Goal: Check status: Check status

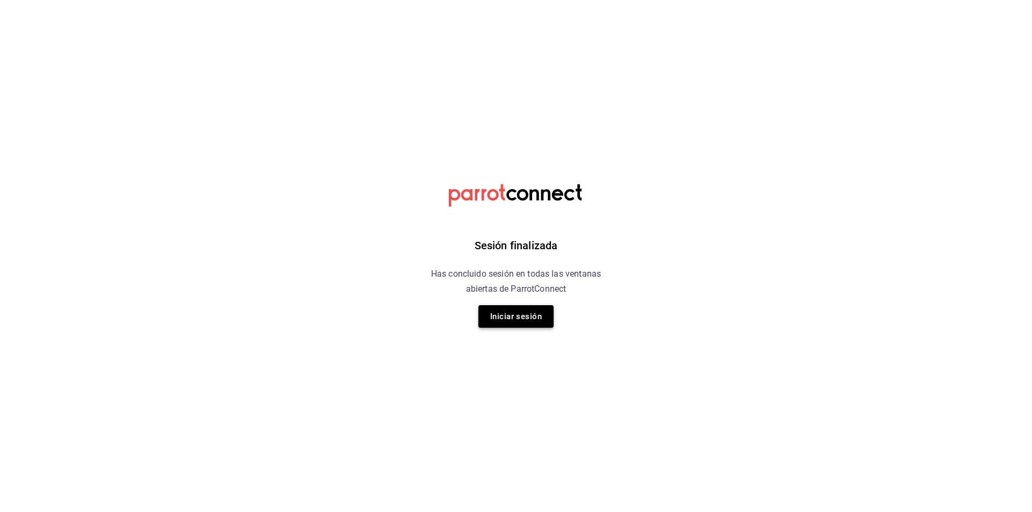
click at [523, 308] on button "Iniciar sesión" at bounding box center [515, 316] width 75 height 23
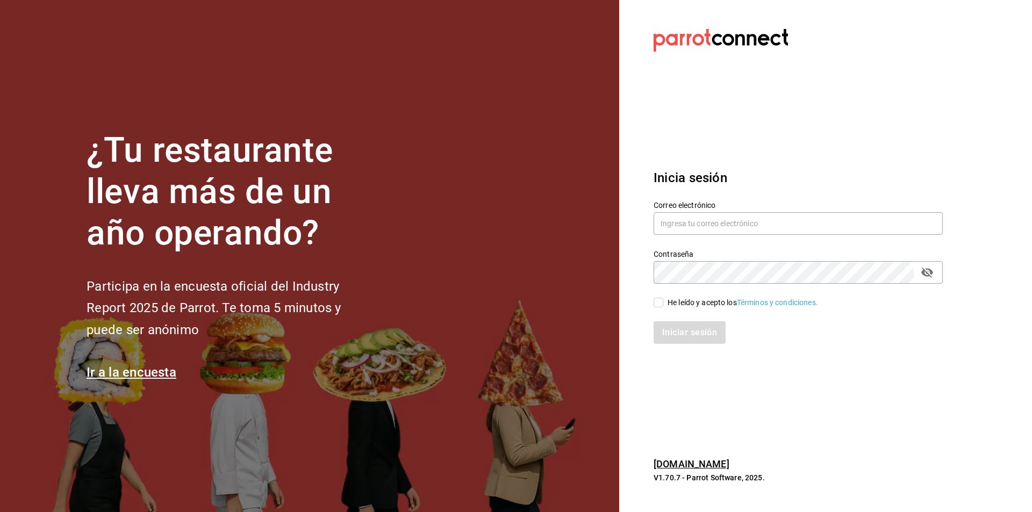
click at [739, 235] on div "Correo electrónico" at bounding box center [797, 218] width 289 height 36
click at [747, 228] on input "text" at bounding box center [797, 223] width 289 height 23
type input "[EMAIL_ADDRESS][DOMAIN_NAME]"
click at [691, 305] on div "He leído y acepto los Términos y condiciones." at bounding box center [742, 302] width 150 height 11
click at [663, 305] on input "He leído y acepto los Términos y condiciones." at bounding box center [658, 303] width 10 height 10
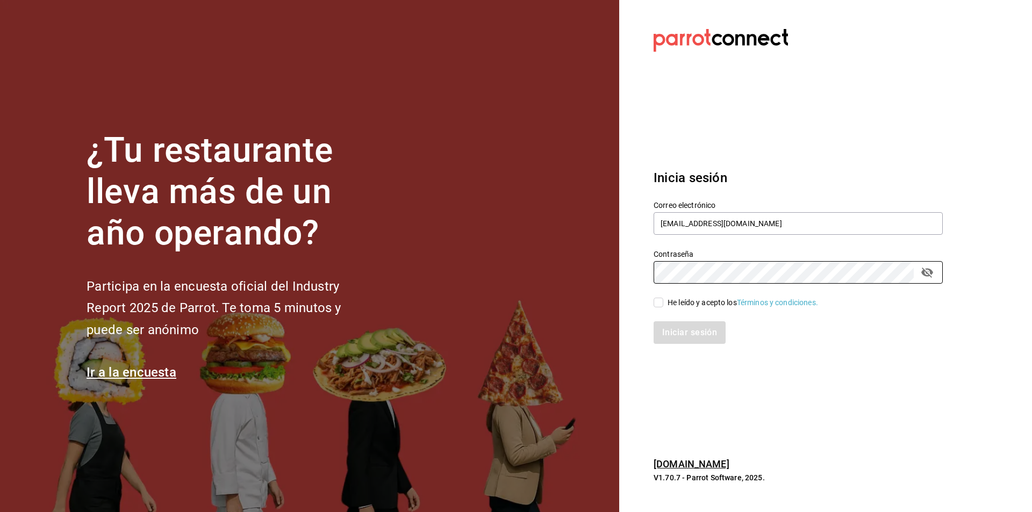
checkbox input "true"
click at [684, 338] on button "Iniciar sesión" at bounding box center [689, 332] width 73 height 23
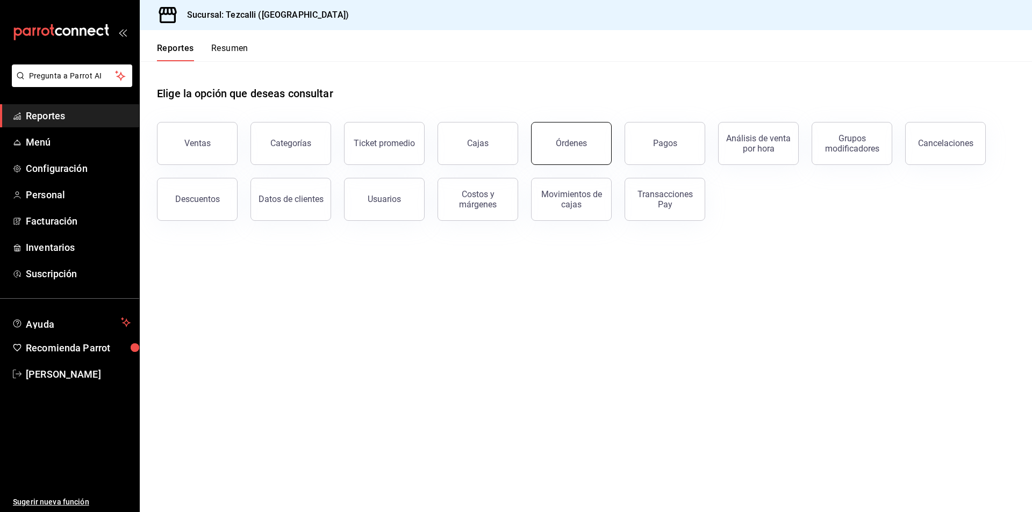
click at [596, 149] on button "Órdenes" at bounding box center [571, 143] width 81 height 43
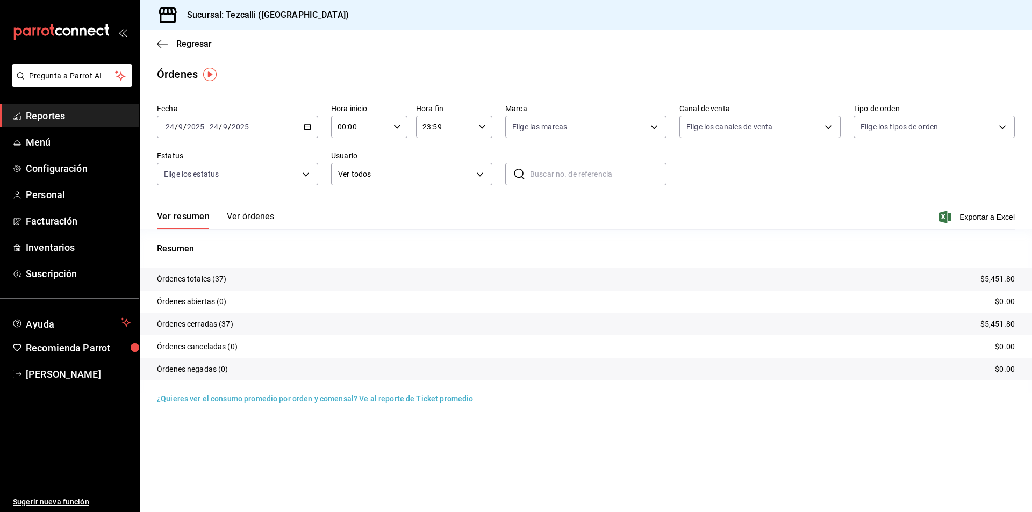
click at [305, 277] on tr "Órdenes totales (37) $5,451.80" at bounding box center [586, 279] width 892 height 23
click at [214, 277] on p "Órdenes totales (37)" at bounding box center [192, 278] width 70 height 11
click at [260, 234] on div "Resumen Órdenes totales (37) $5,451.80 Órdenes abiertas (0) $0.00 Órdenes cerra…" at bounding box center [586, 311] width 892 height 164
click at [259, 217] on button "Ver órdenes" at bounding box center [250, 220] width 47 height 18
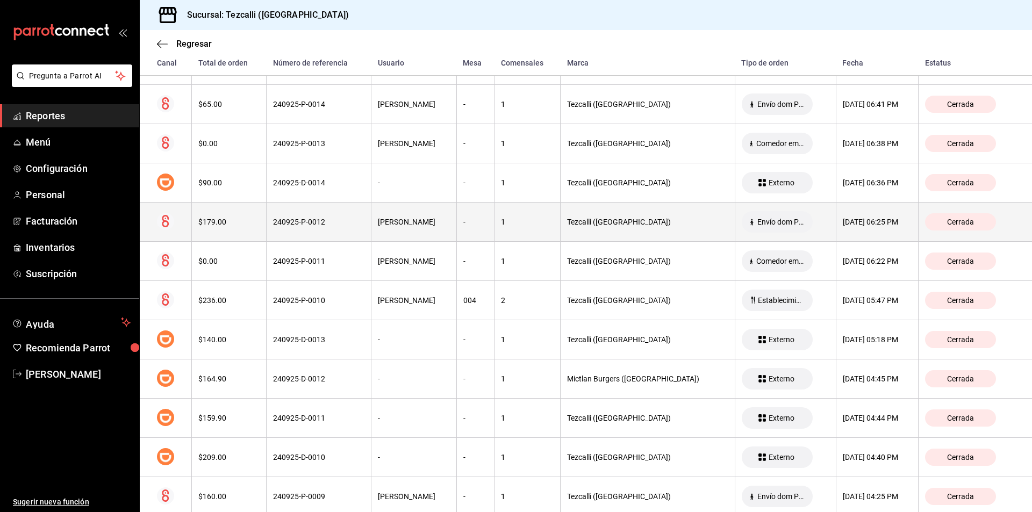
scroll to position [289, 0]
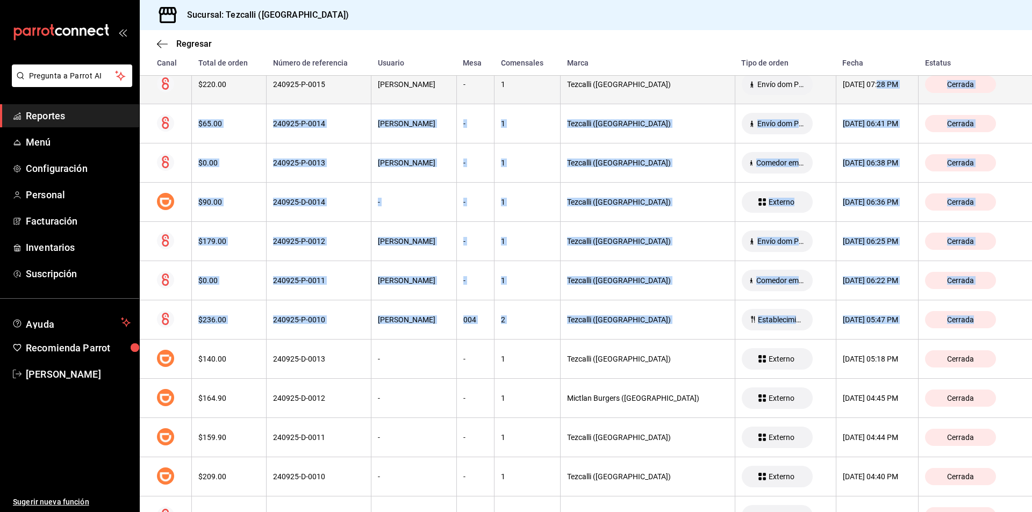
drag, startPoint x: 1007, startPoint y: 276, endPoint x: 864, endPoint y: 98, distance: 228.2
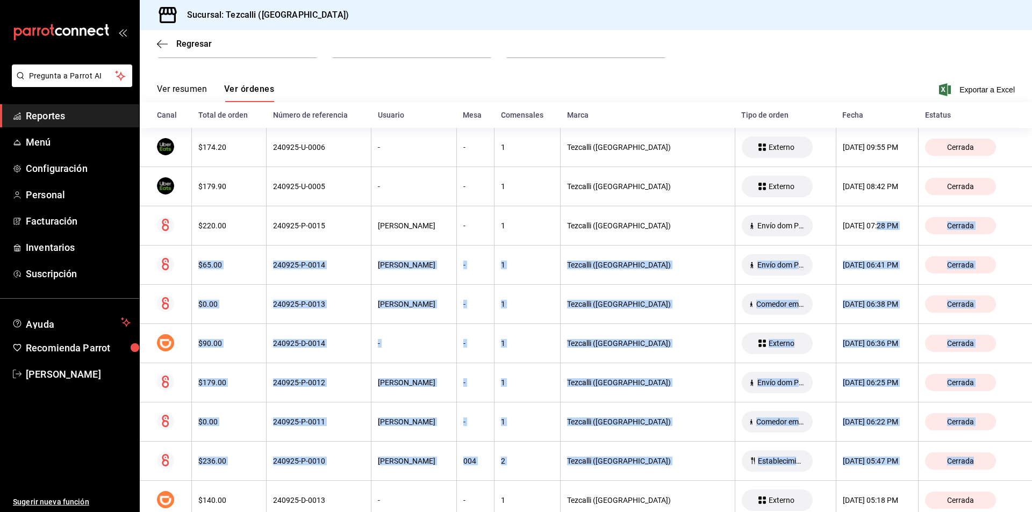
scroll to position [0, 0]
